Goal: Find contact information: Find contact information

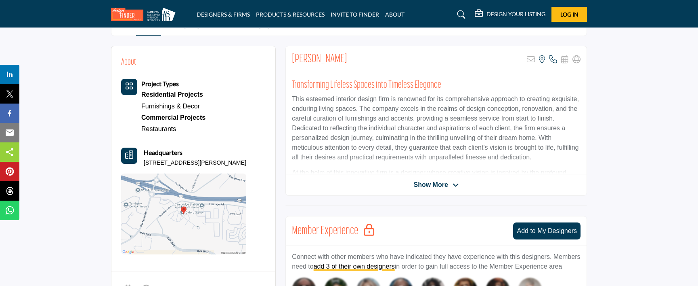
scroll to position [162, 0]
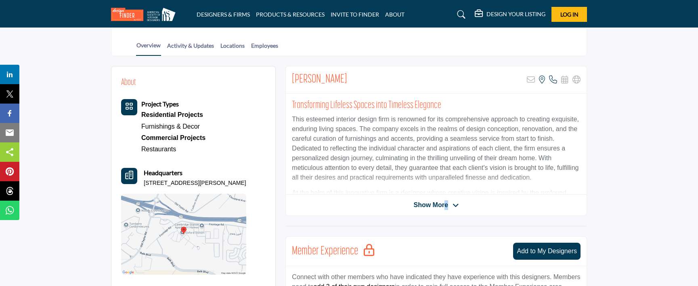
click at [445, 204] on span "Show More" at bounding box center [431, 205] width 34 height 10
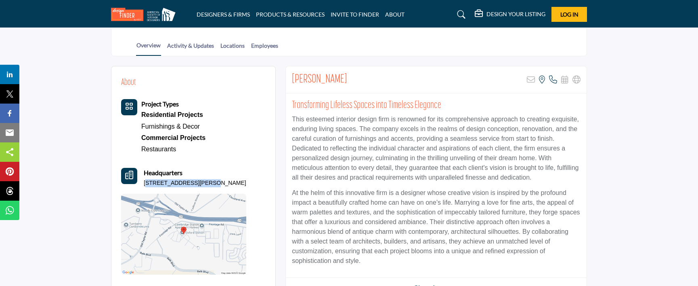
drag, startPoint x: 145, startPoint y: 182, endPoint x: 200, endPoint y: 182, distance: 54.5
click at [200, 182] on p "[STREET_ADDRESS][PERSON_NAME]" at bounding box center [195, 183] width 103 height 8
drag, startPoint x: 200, startPoint y: 182, endPoint x: 145, endPoint y: 181, distance: 55.4
click at [145, 181] on p "[STREET_ADDRESS][PERSON_NAME]" at bounding box center [195, 183] width 103 height 8
drag, startPoint x: 143, startPoint y: 183, endPoint x: 200, endPoint y: 184, distance: 57.0
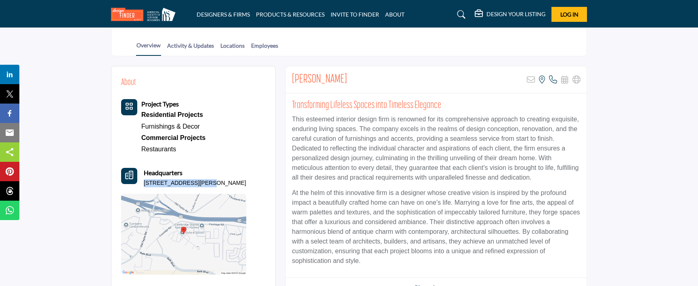
click at [200, 184] on div "Headquarters [STREET_ADDRESS][PERSON_NAME]" at bounding box center [183, 177] width 125 height 19
drag, startPoint x: 200, startPoint y: 184, endPoint x: 175, endPoint y: 185, distance: 24.7
copy p "[STREET_ADDRESS][PERSON_NAME]"
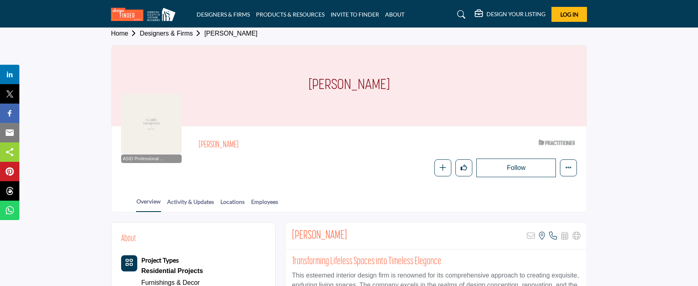
scroll to position [0, 0]
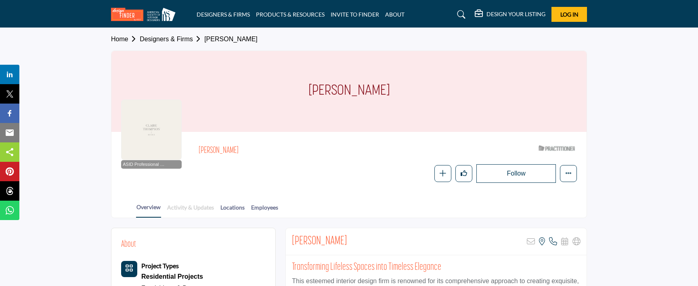
click at [192, 205] on link "Activity & Updates" at bounding box center [191, 210] width 48 height 14
click at [237, 209] on link "Locations" at bounding box center [232, 210] width 25 height 14
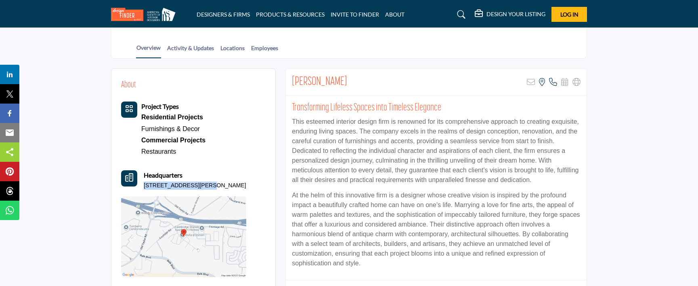
scroll to position [162, 0]
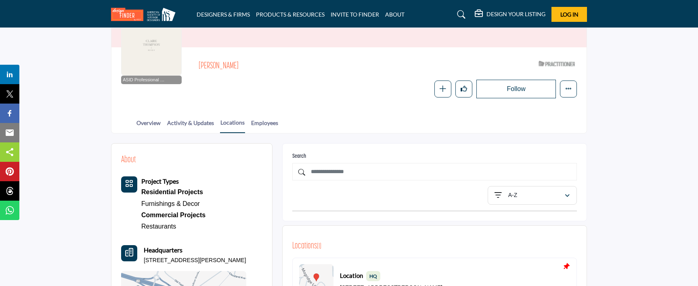
scroll to position [121, 0]
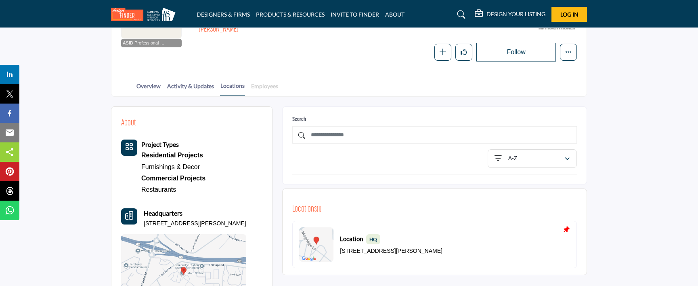
click at [269, 87] on link "Employees" at bounding box center [265, 89] width 28 height 14
